Goal: Check status: Verify the current state of an ongoing process or item

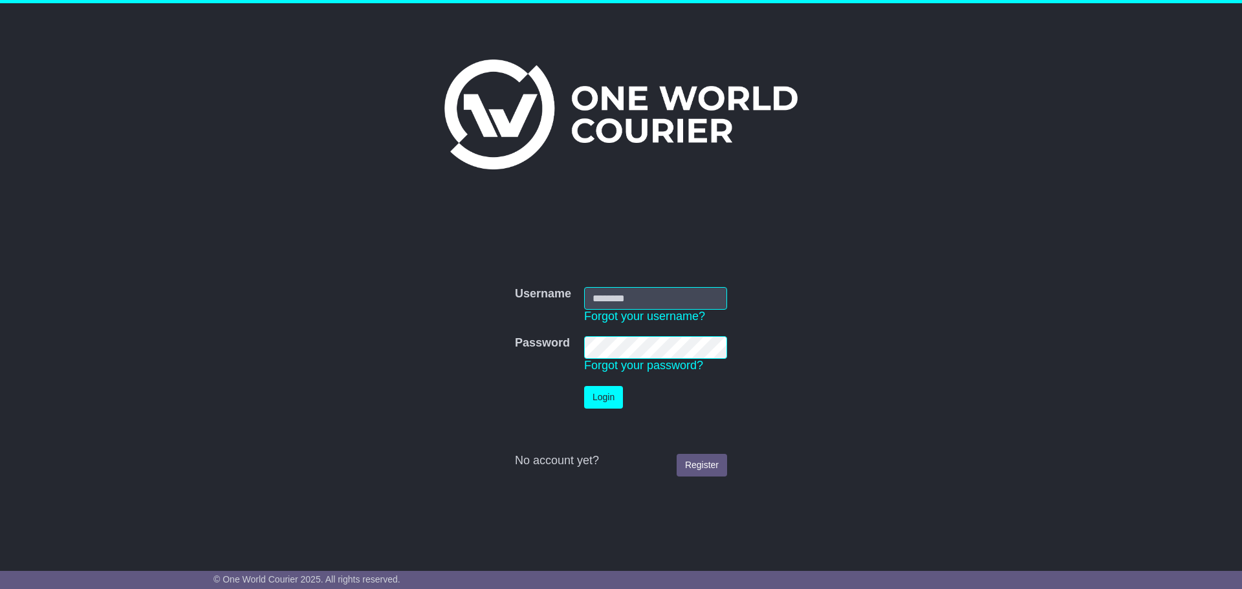
type input "**********"
click at [607, 386] on button "Login" at bounding box center [603, 397] width 39 height 23
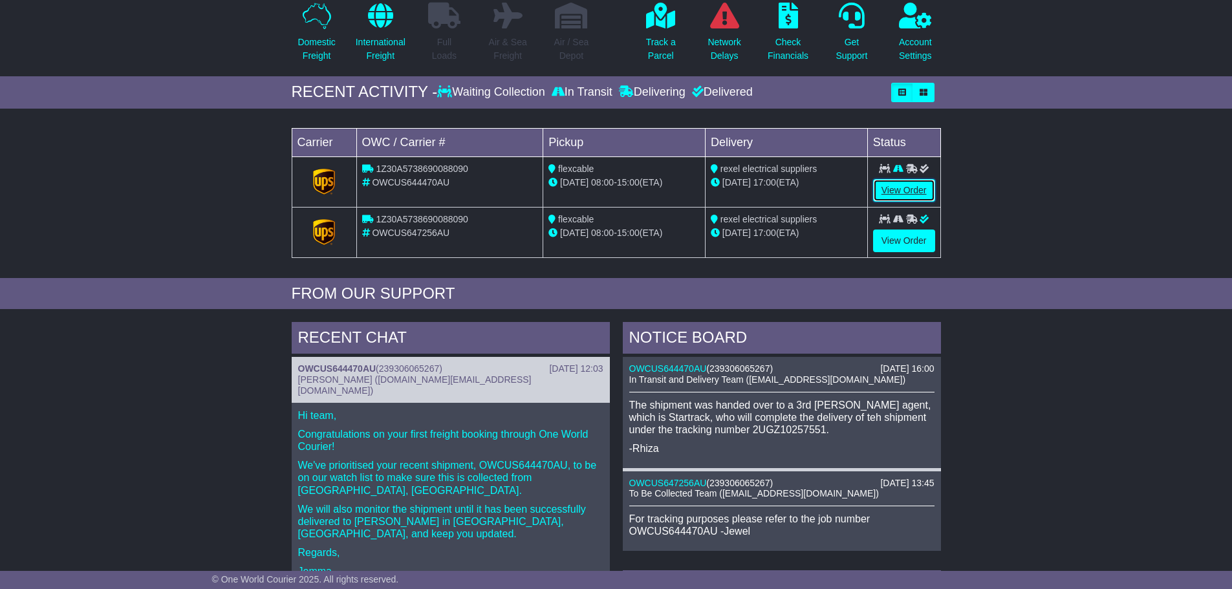
click at [891, 189] on link "View Order" at bounding box center [904, 190] width 62 height 23
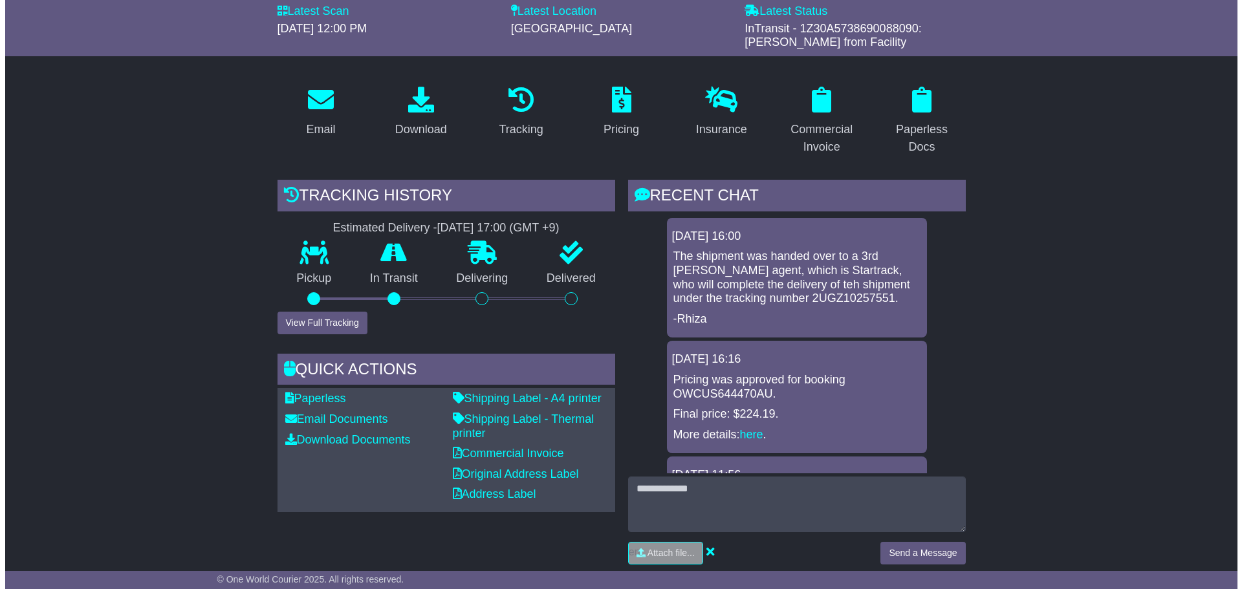
scroll to position [129, 0]
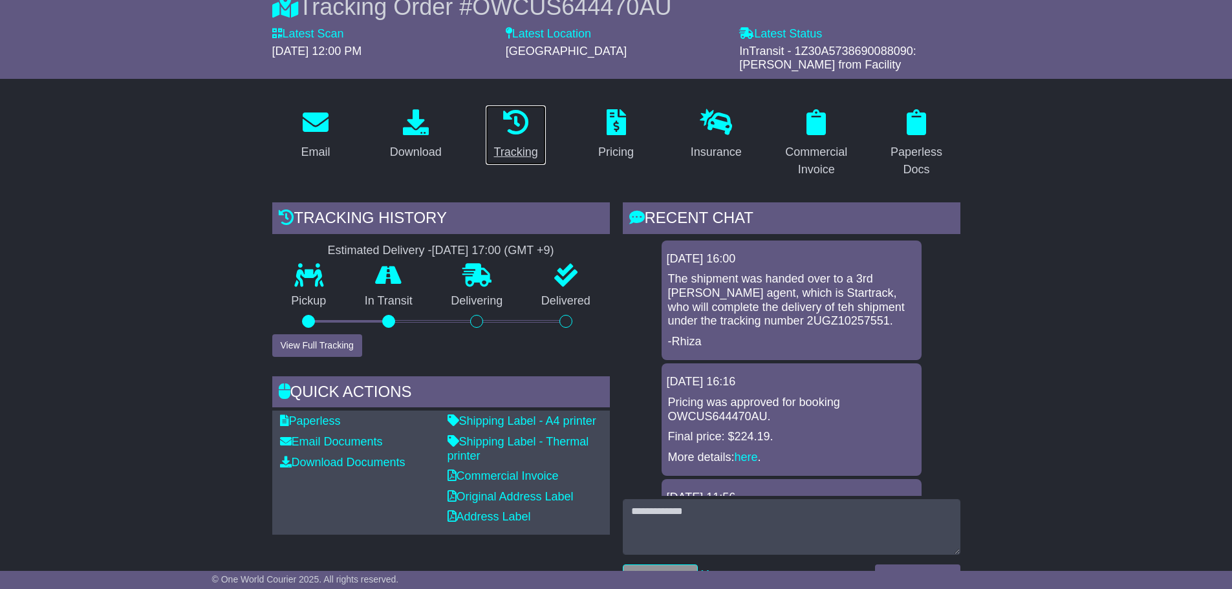
click at [507, 130] on icon at bounding box center [516, 122] width 26 height 26
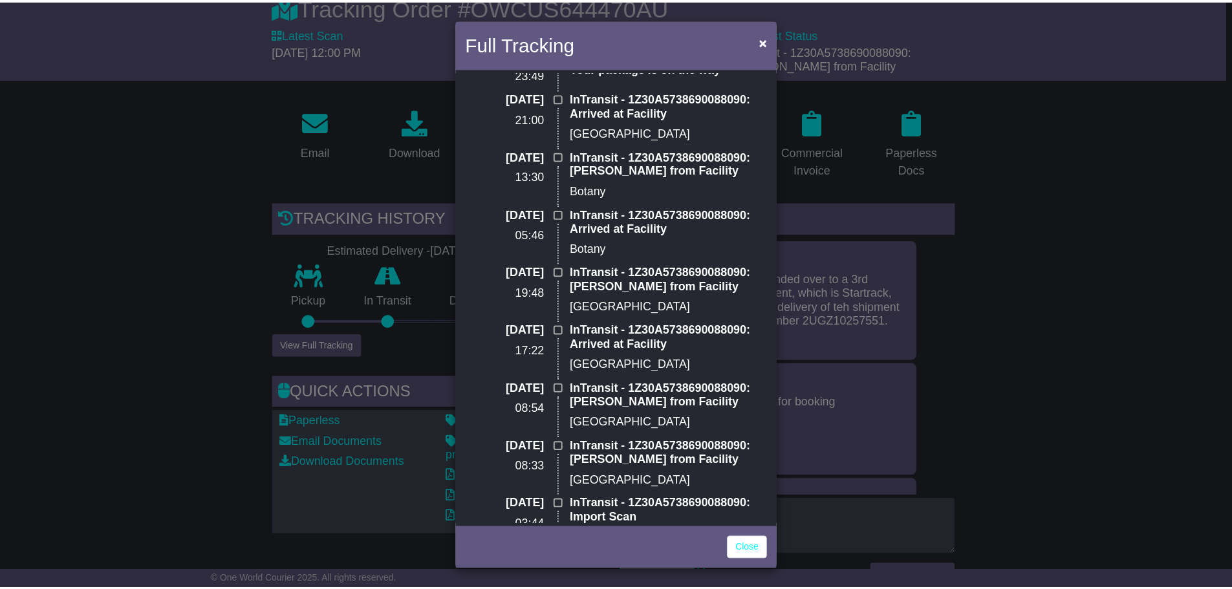
scroll to position [0, 0]
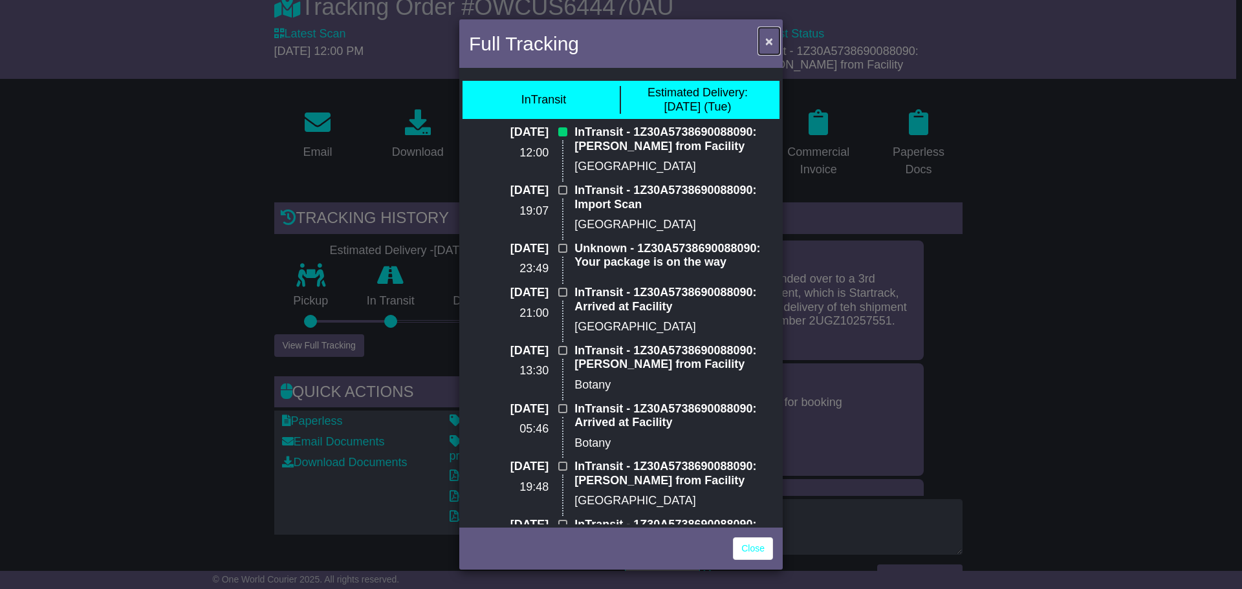
click at [767, 43] on span "×" at bounding box center [769, 41] width 8 height 15
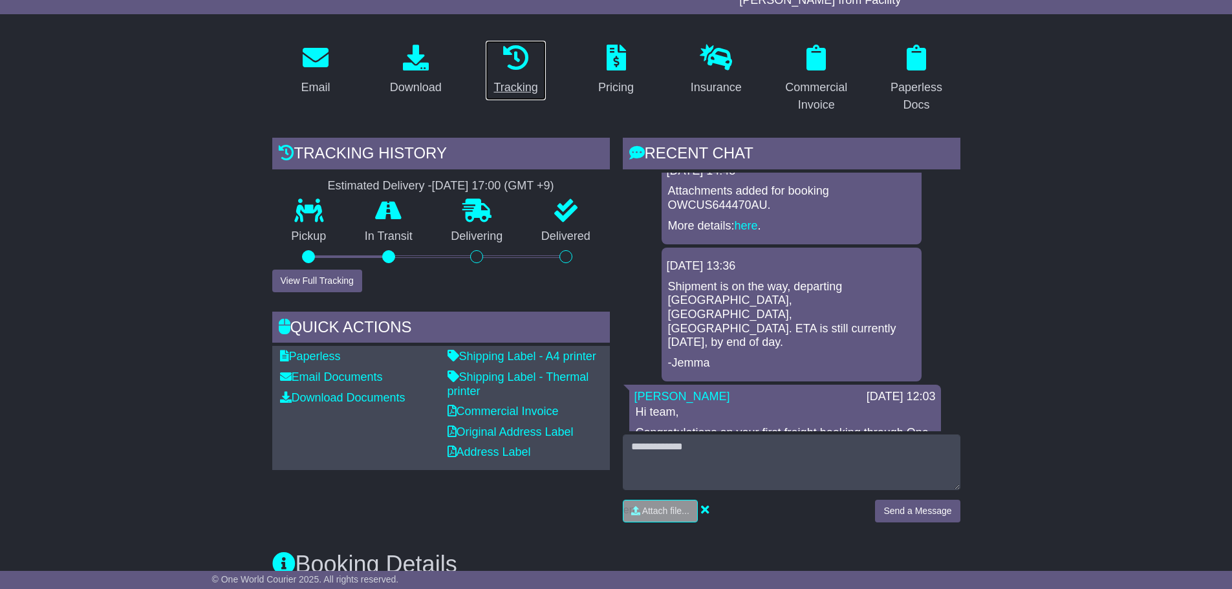
scroll to position [513, 0]
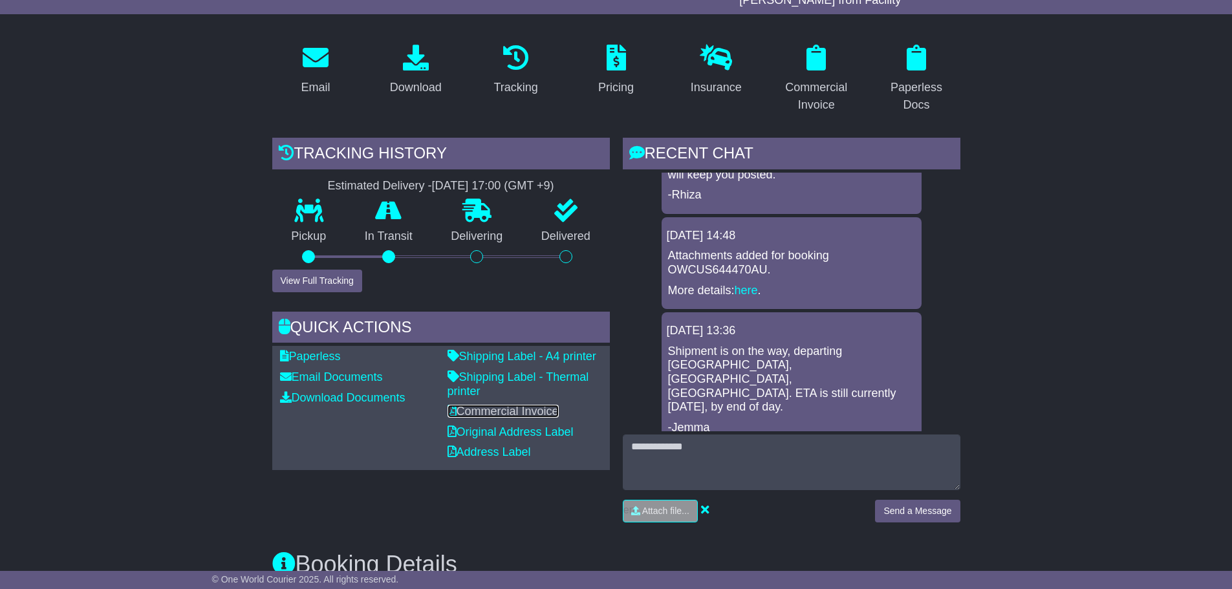
click at [482, 409] on link "Commercial Invoice" at bounding box center [503, 411] width 111 height 13
click at [475, 257] on div at bounding box center [476, 256] width 13 height 13
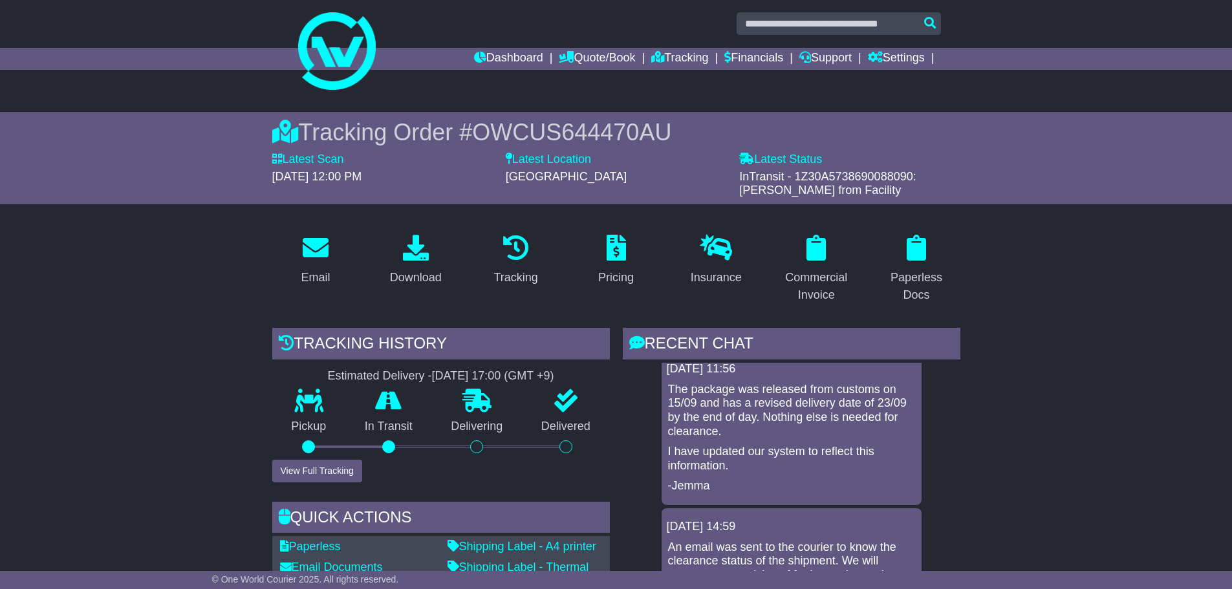
scroll to position [0, 0]
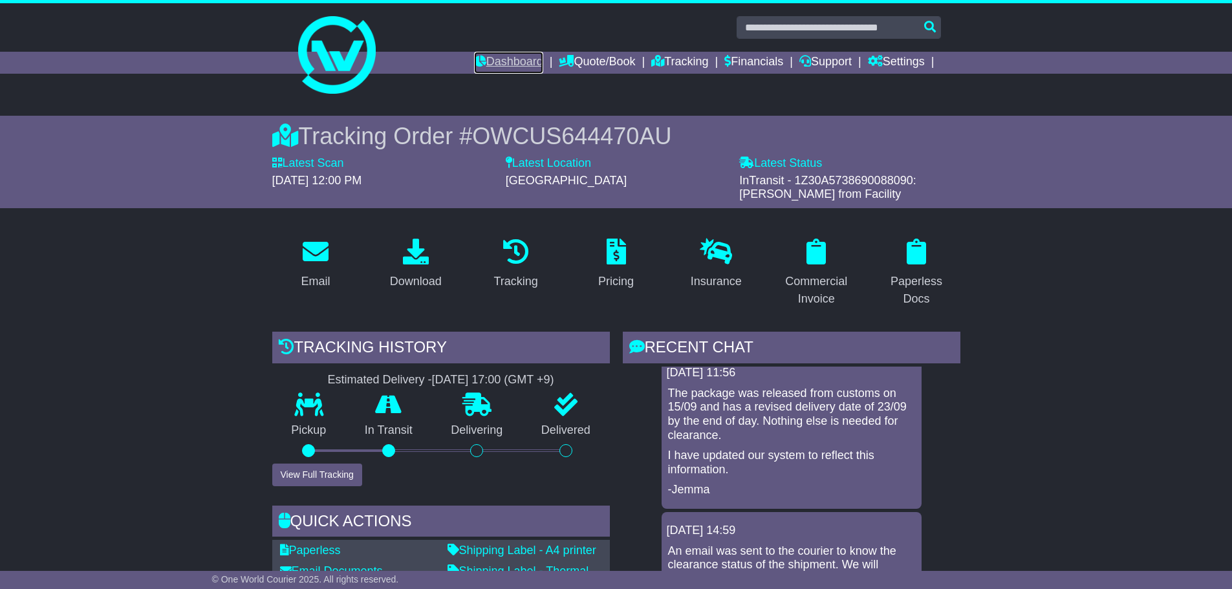
click at [503, 61] on link "Dashboard" at bounding box center [508, 63] width 69 height 22
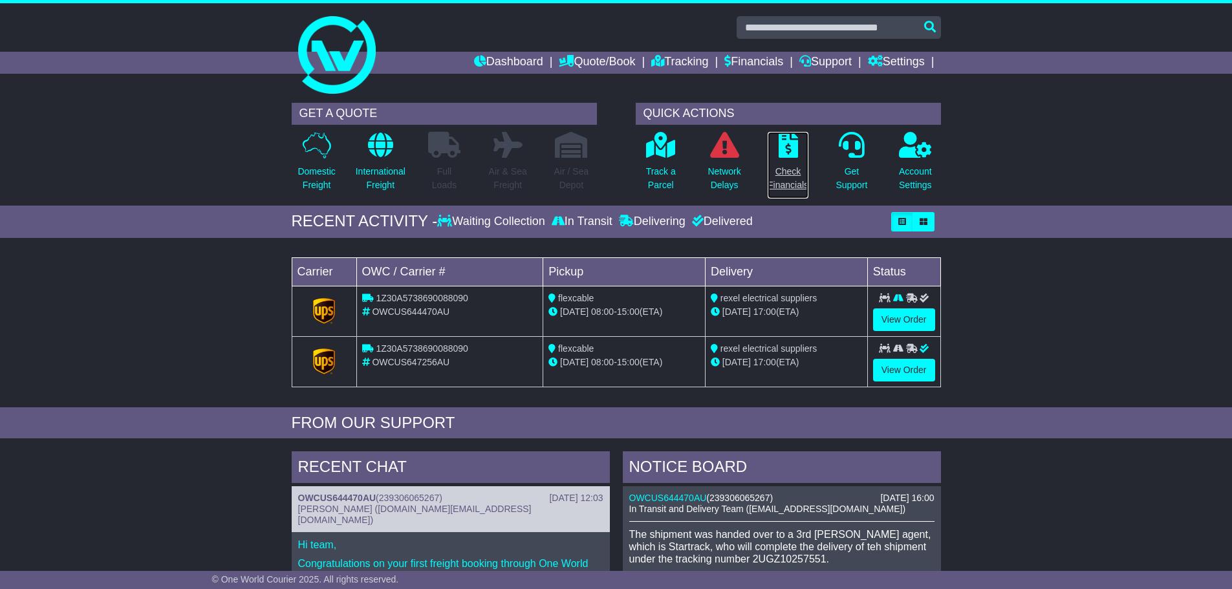
click at [795, 153] on icon at bounding box center [788, 145] width 19 height 26
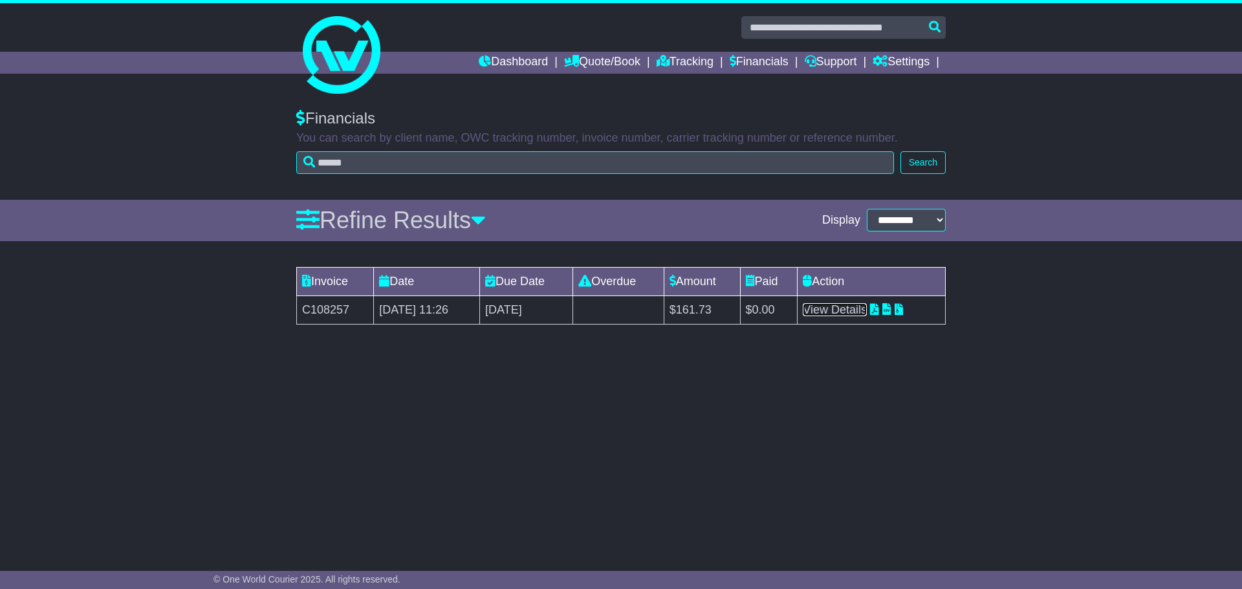
click at [854, 310] on link "View Details" at bounding box center [835, 309] width 64 height 13
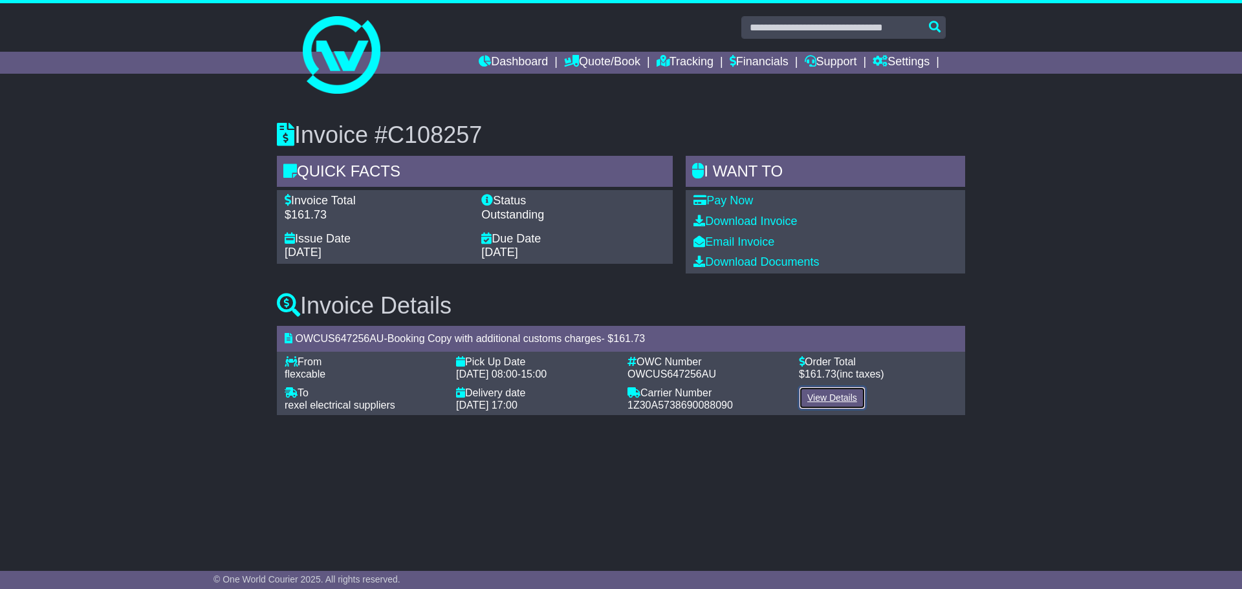
click at [843, 396] on link "View Details" at bounding box center [832, 398] width 67 height 23
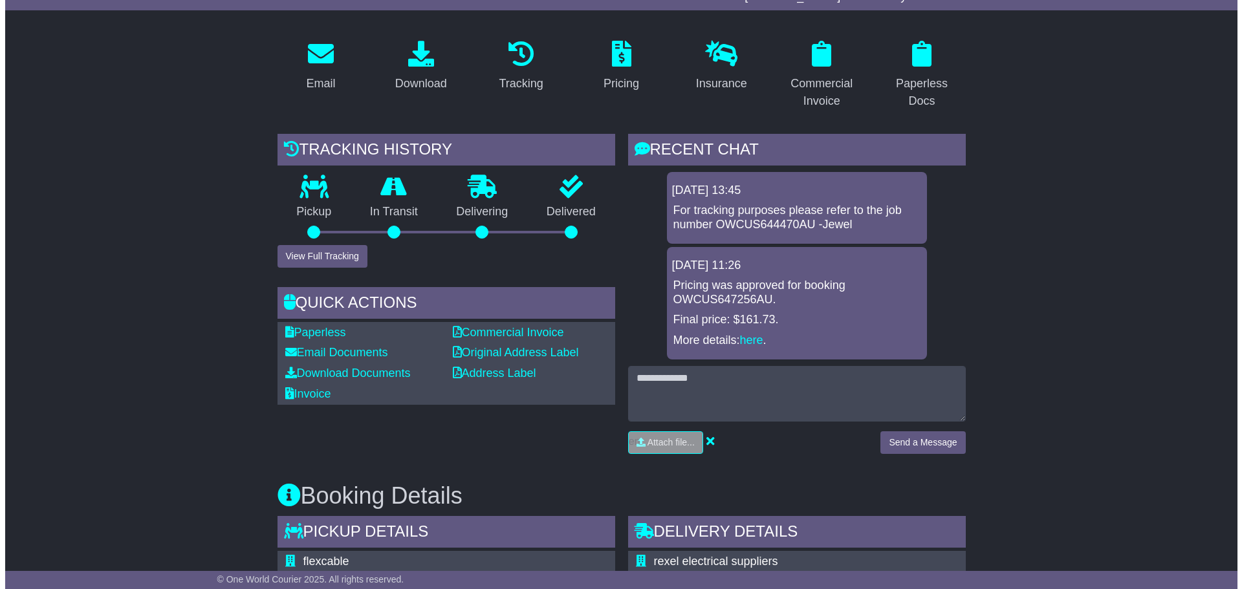
scroll to position [194, 0]
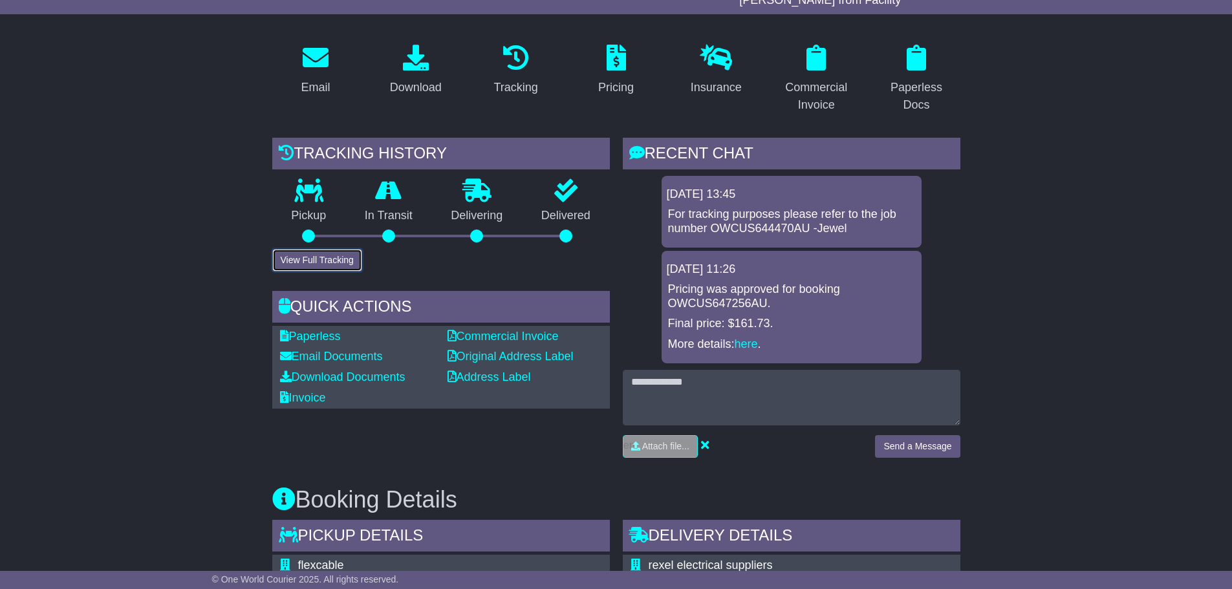
click at [341, 255] on button "View Full Tracking" at bounding box center [317, 260] width 90 height 23
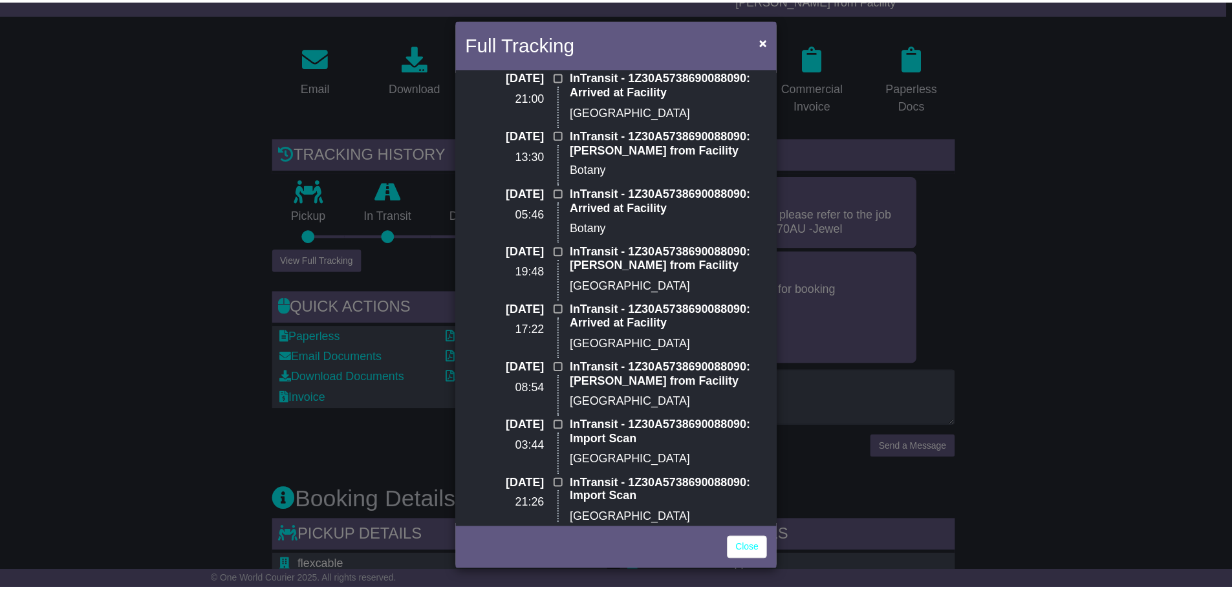
scroll to position [129, 0]
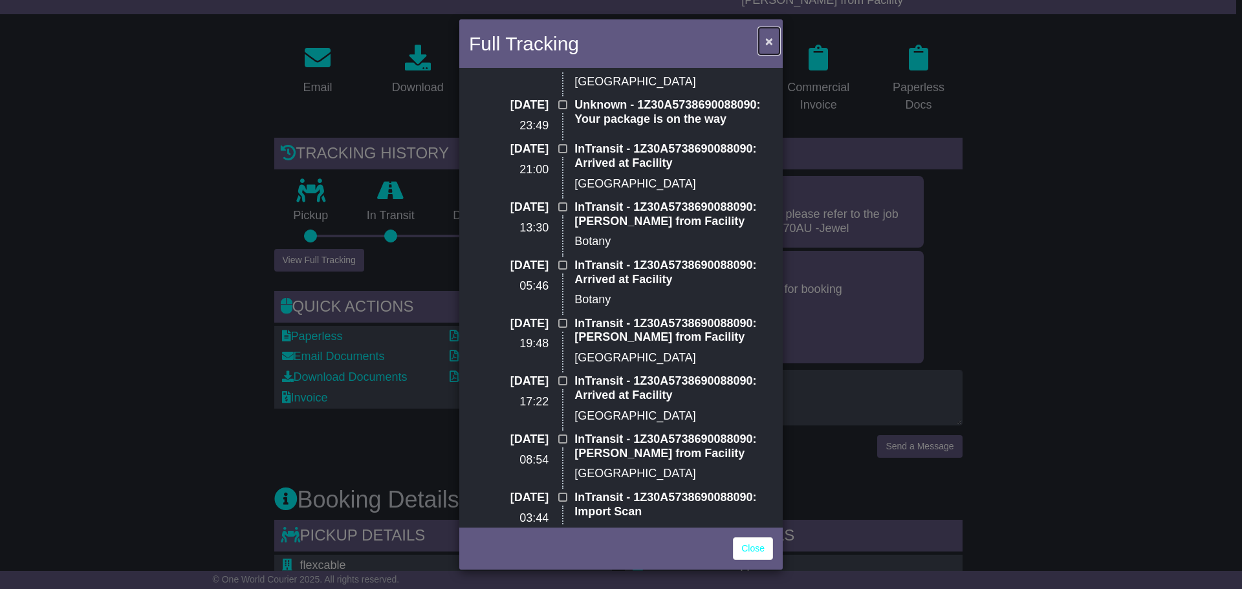
click at [762, 34] on button "×" at bounding box center [769, 41] width 21 height 27
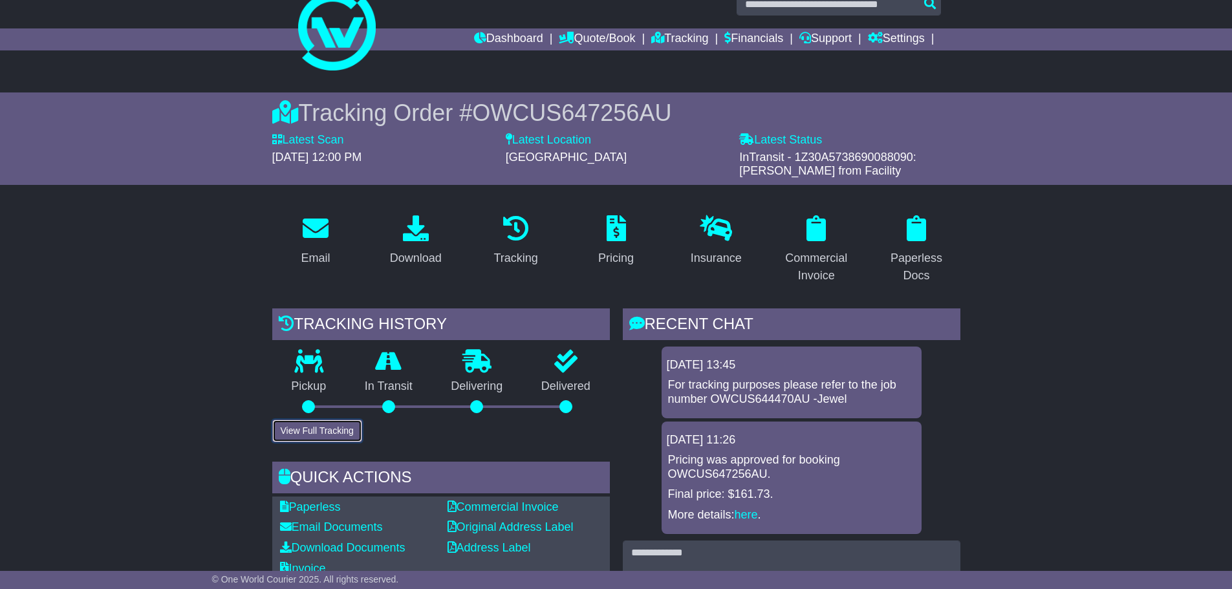
scroll to position [0, 0]
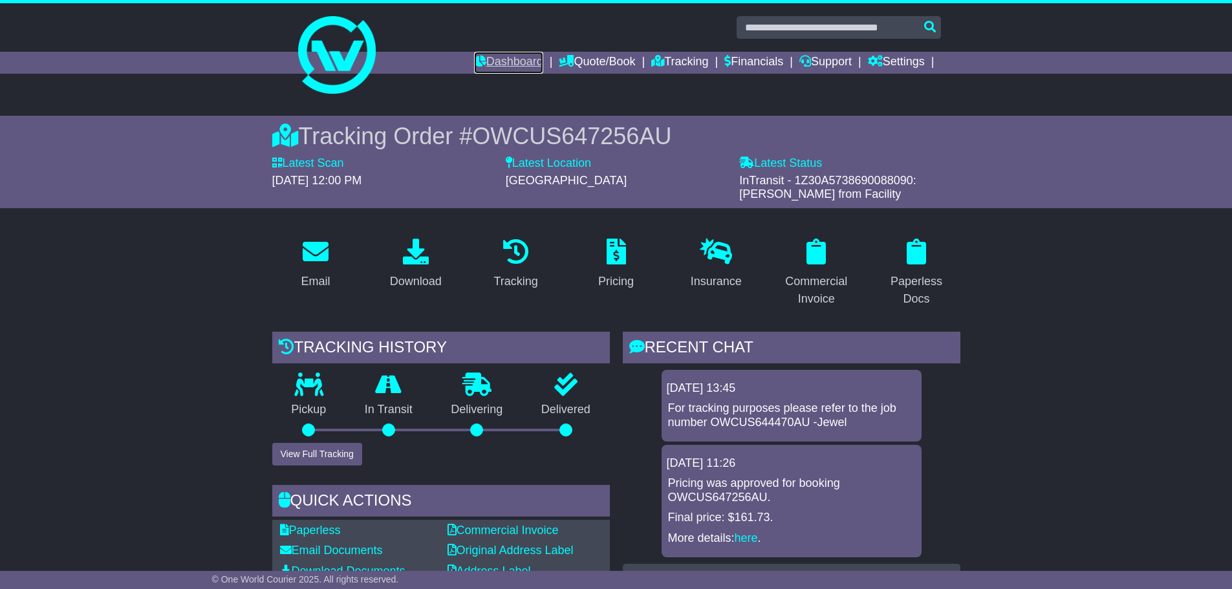
click at [507, 57] on link "Dashboard" at bounding box center [508, 63] width 69 height 22
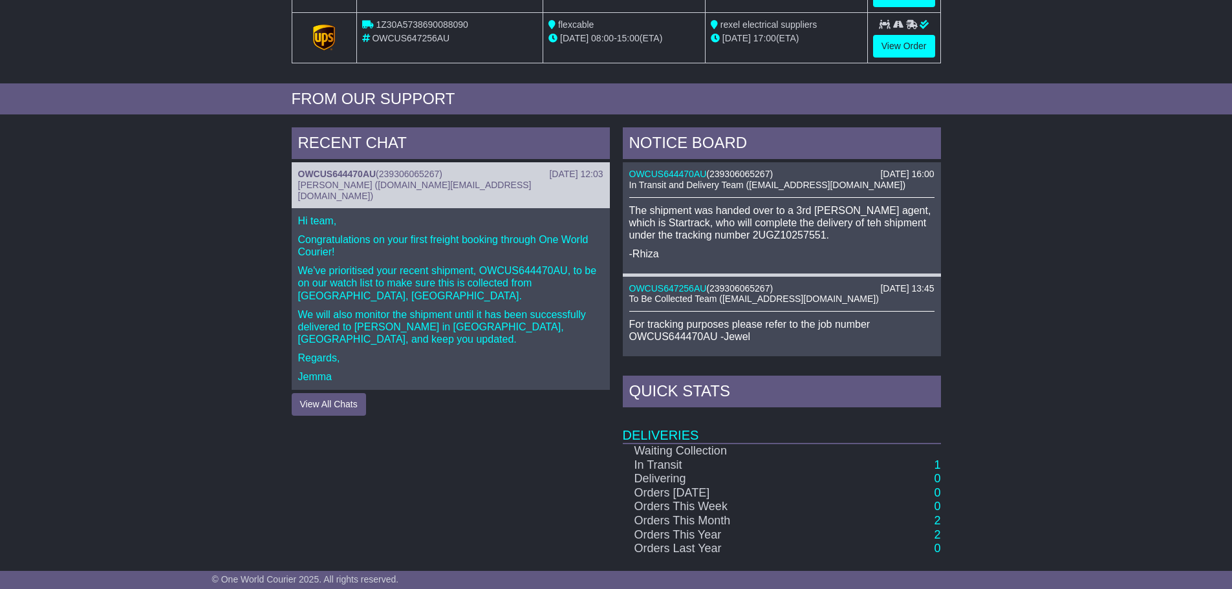
scroll to position [438, 0]
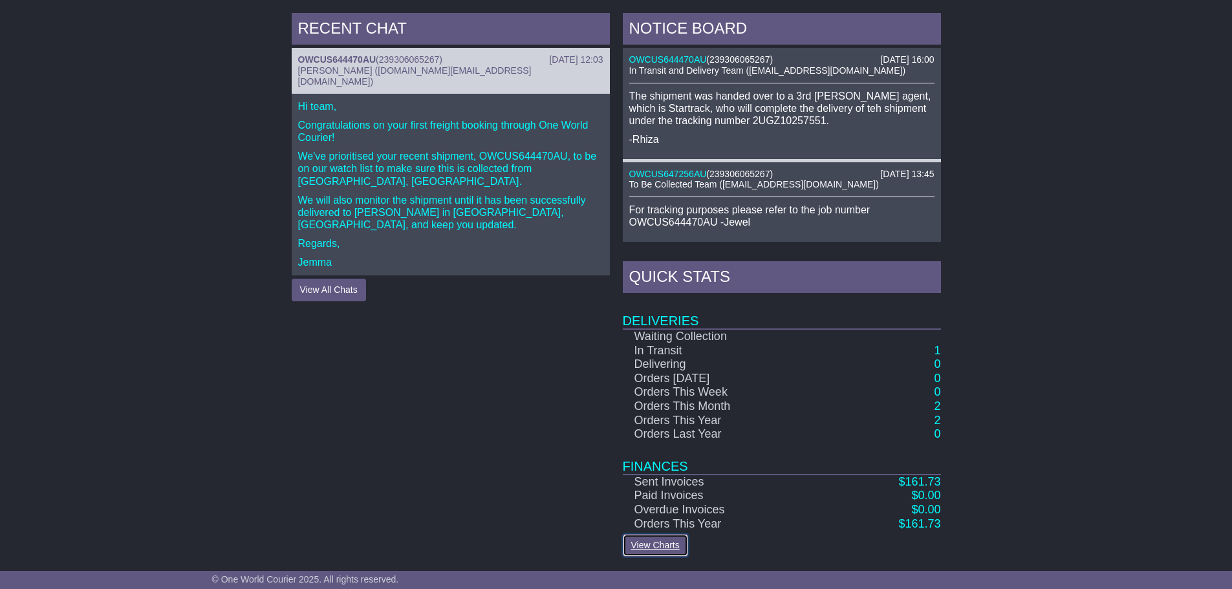
drag, startPoint x: 644, startPoint y: 539, endPoint x: 656, endPoint y: 545, distance: 13.6
click at [645, 539] on link "View Charts" at bounding box center [655, 545] width 65 height 23
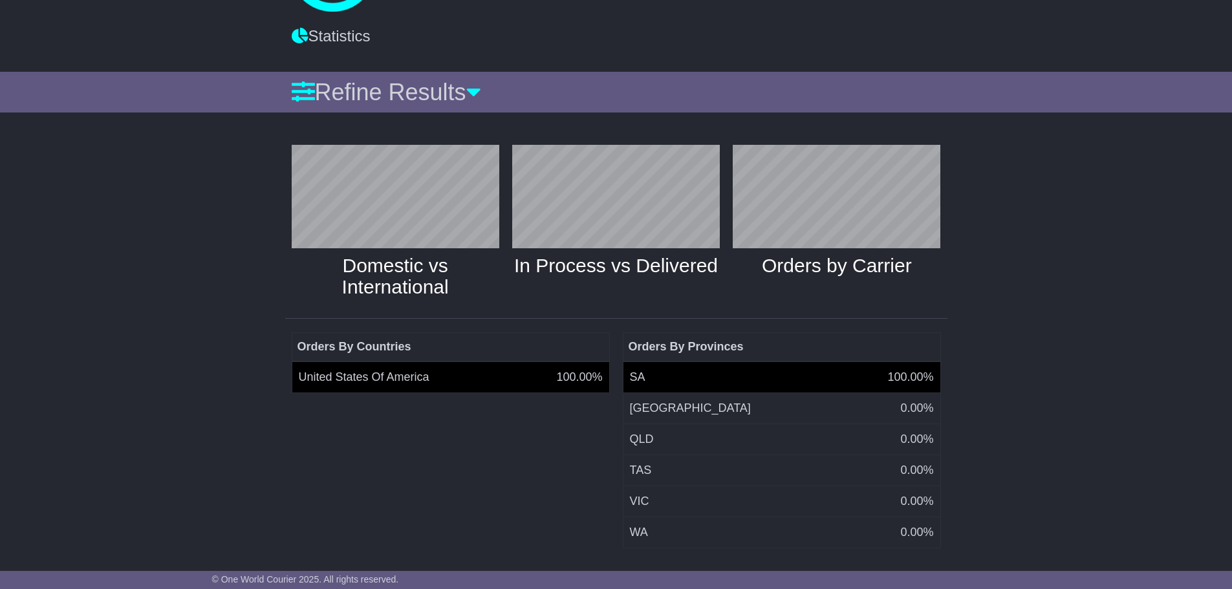
scroll to position [94, 0]
